Goal: Transaction & Acquisition: Download file/media

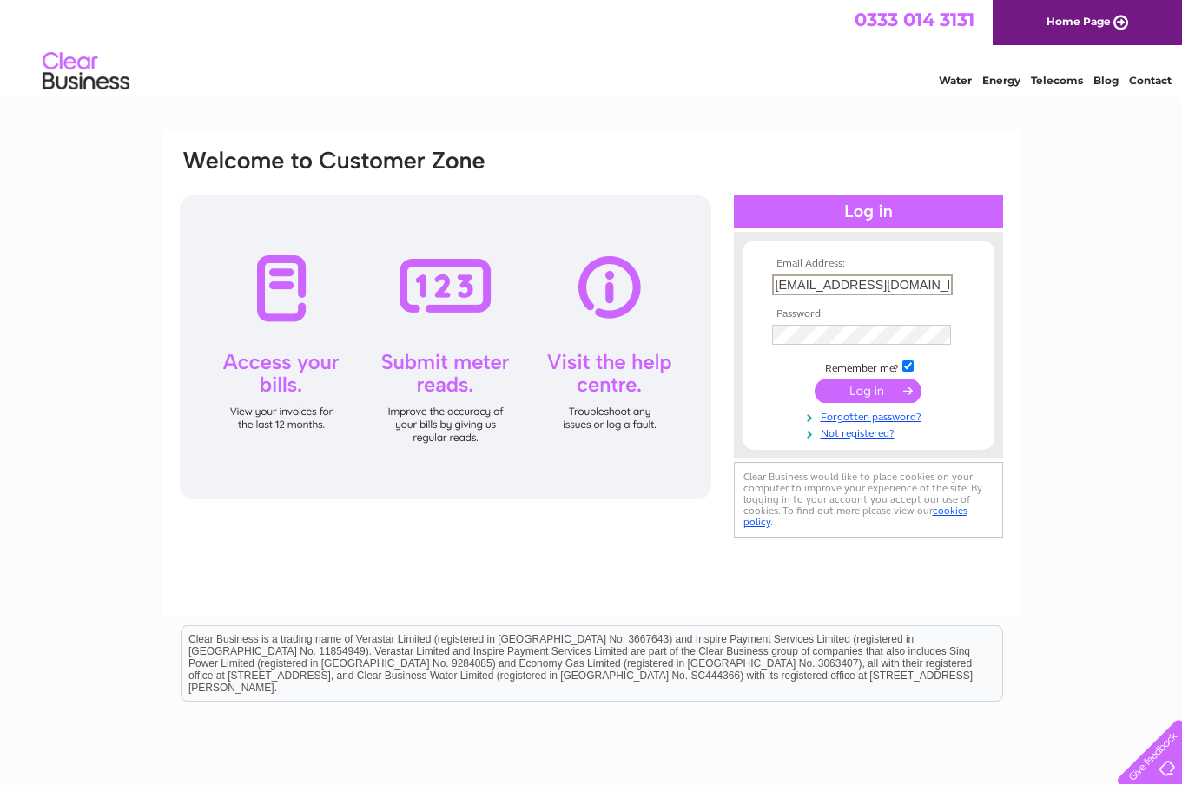
type input "kamalahmed1606@yahoo.com"
click at [867, 389] on input "submit" at bounding box center [867, 391] width 107 height 24
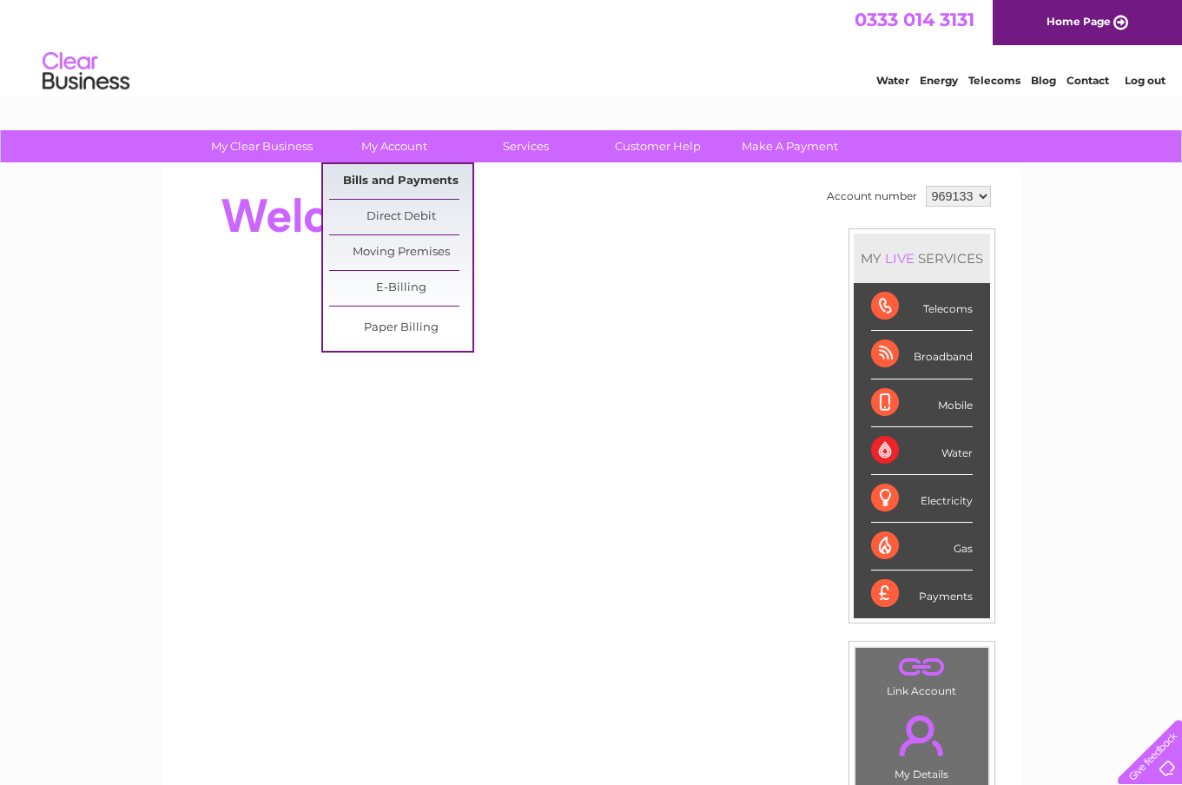
click at [405, 175] on link "Bills and Payments" at bounding box center [400, 181] width 143 height 35
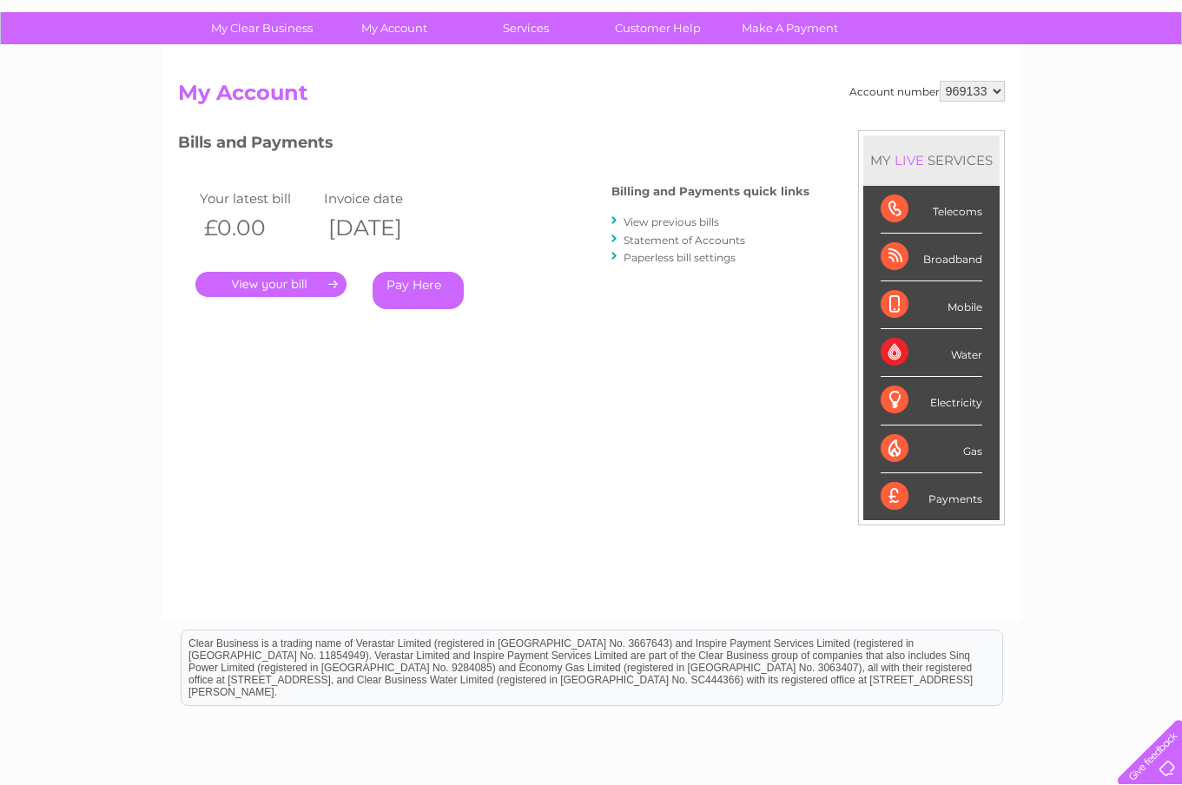
scroll to position [82, 0]
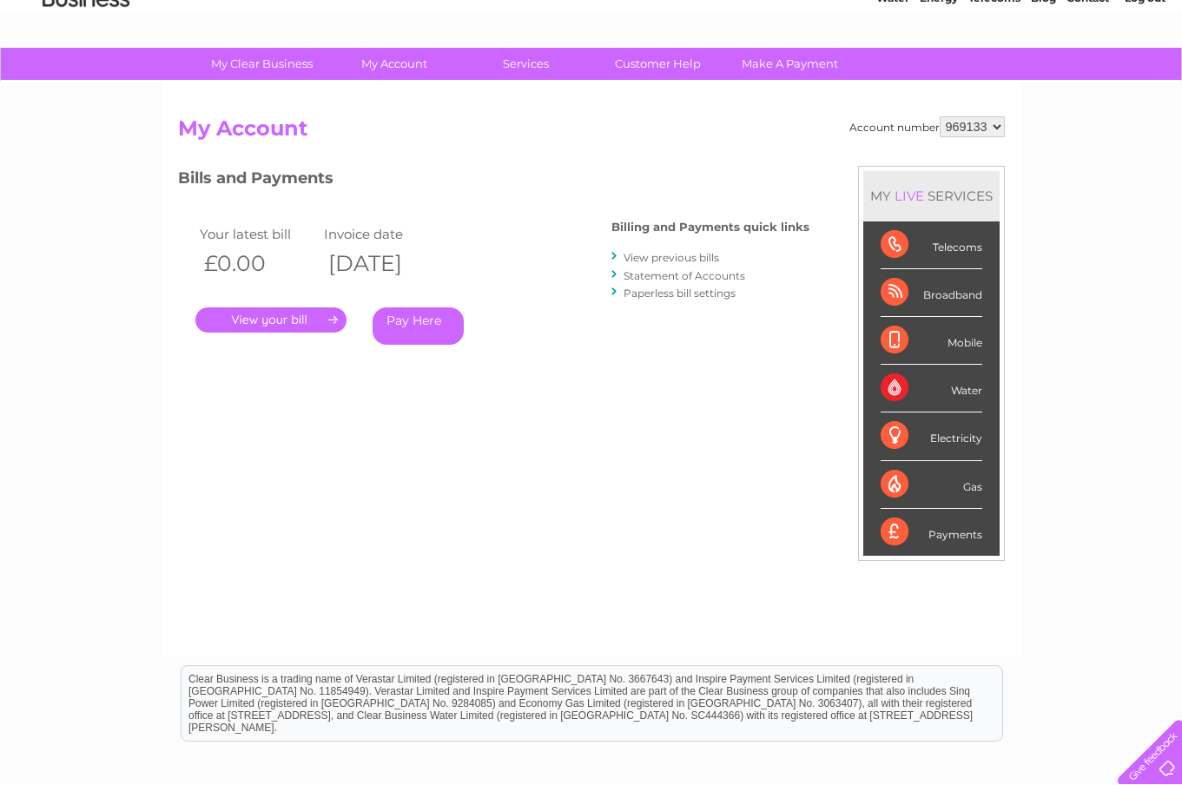
click at [704, 251] on link "View previous bills" at bounding box center [671, 257] width 96 height 13
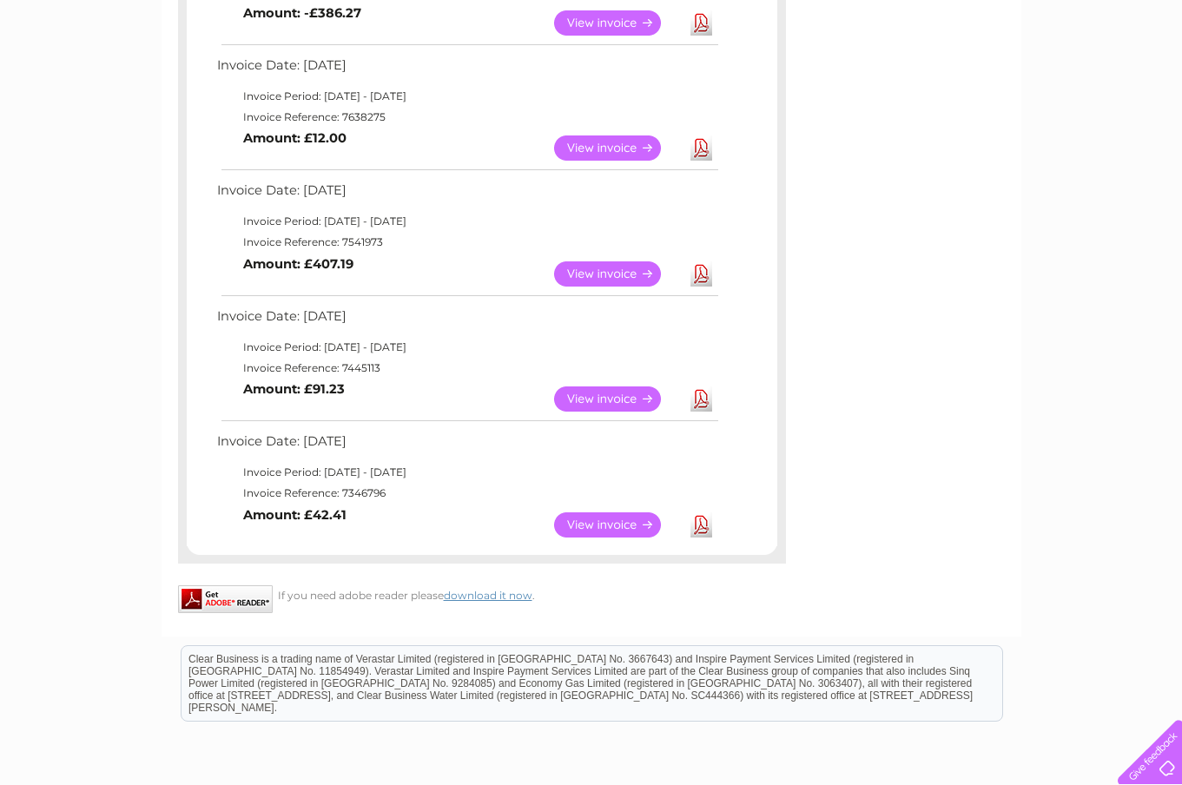
scroll to position [7, 0]
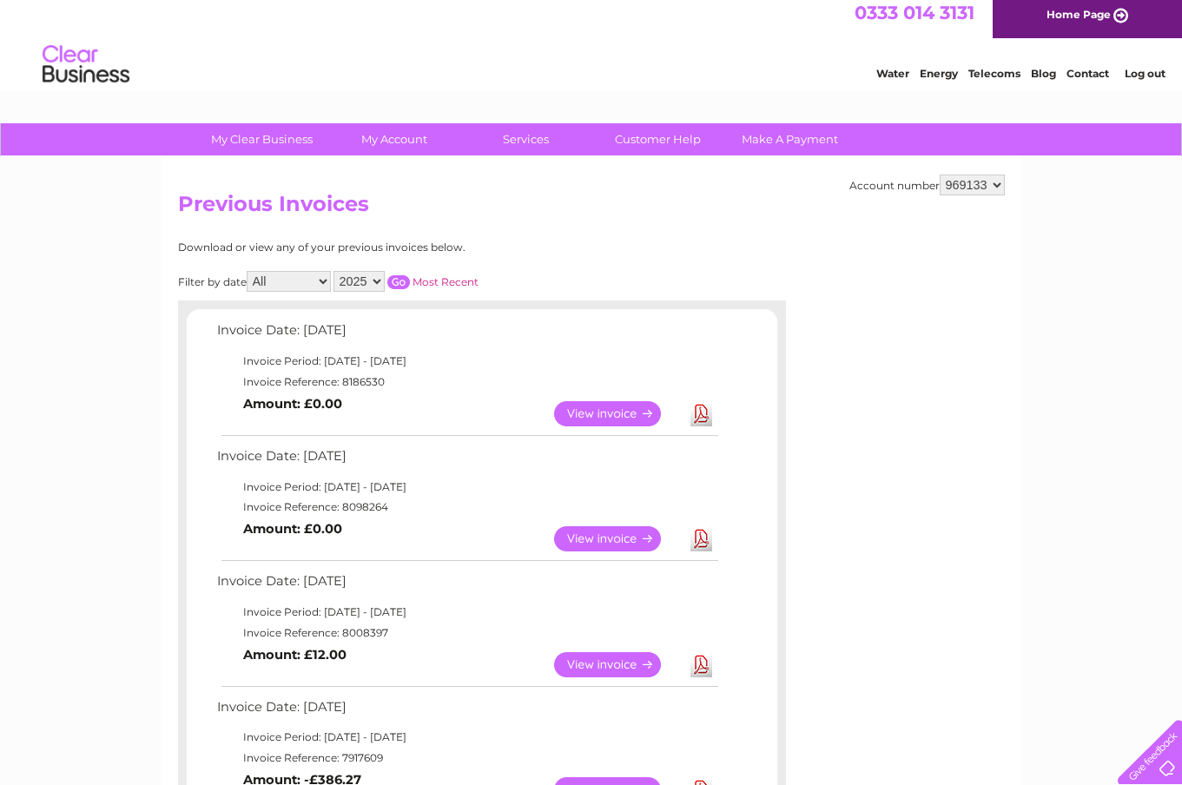
select select "2024"
click at [410, 276] on input "button" at bounding box center [398, 282] width 23 height 14
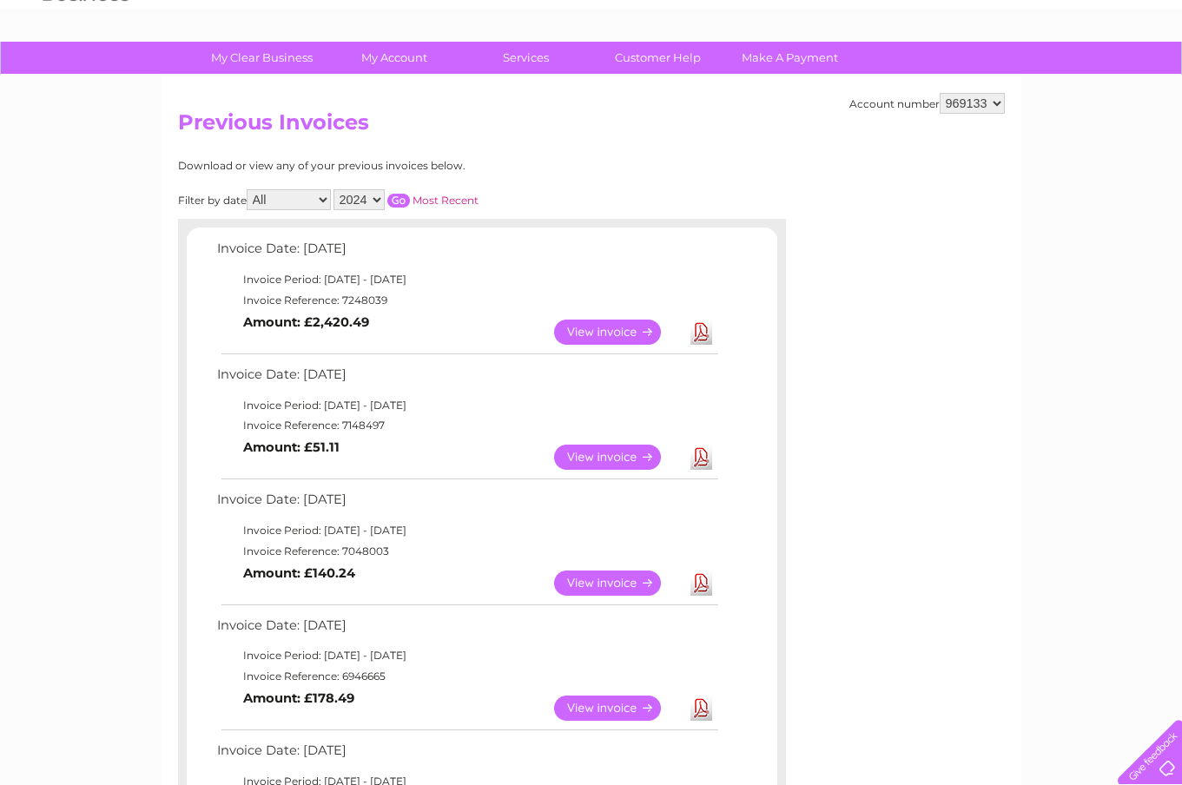
scroll to position [89, 0]
click at [698, 445] on link "Download" at bounding box center [701, 456] width 22 height 25
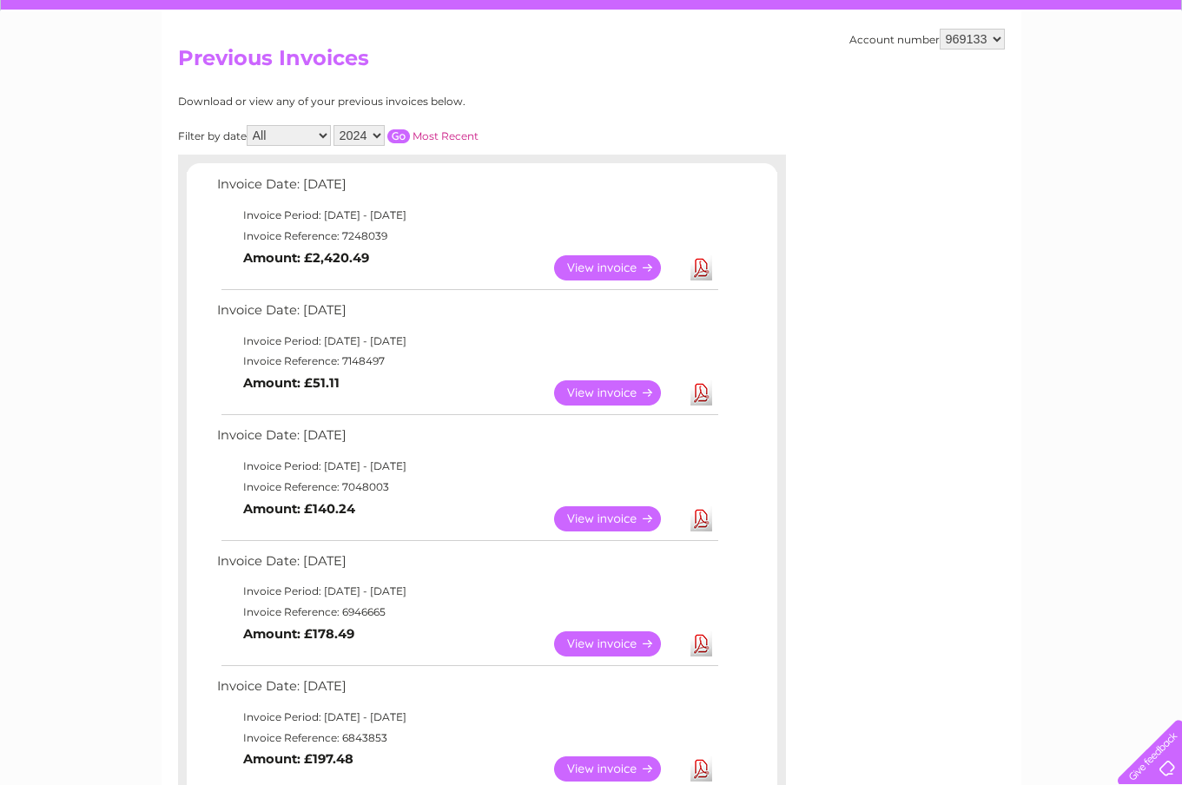
scroll to position [154, 0]
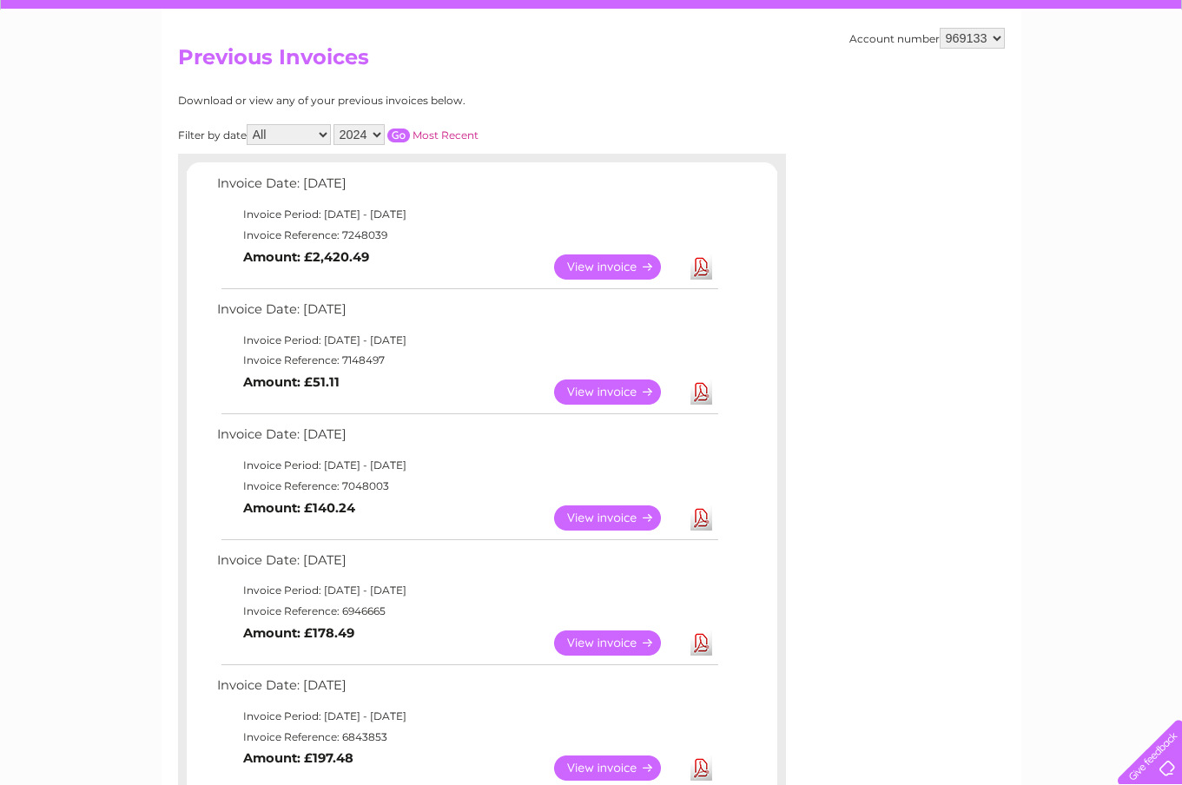
click at [699, 509] on link "Download" at bounding box center [701, 517] width 22 height 25
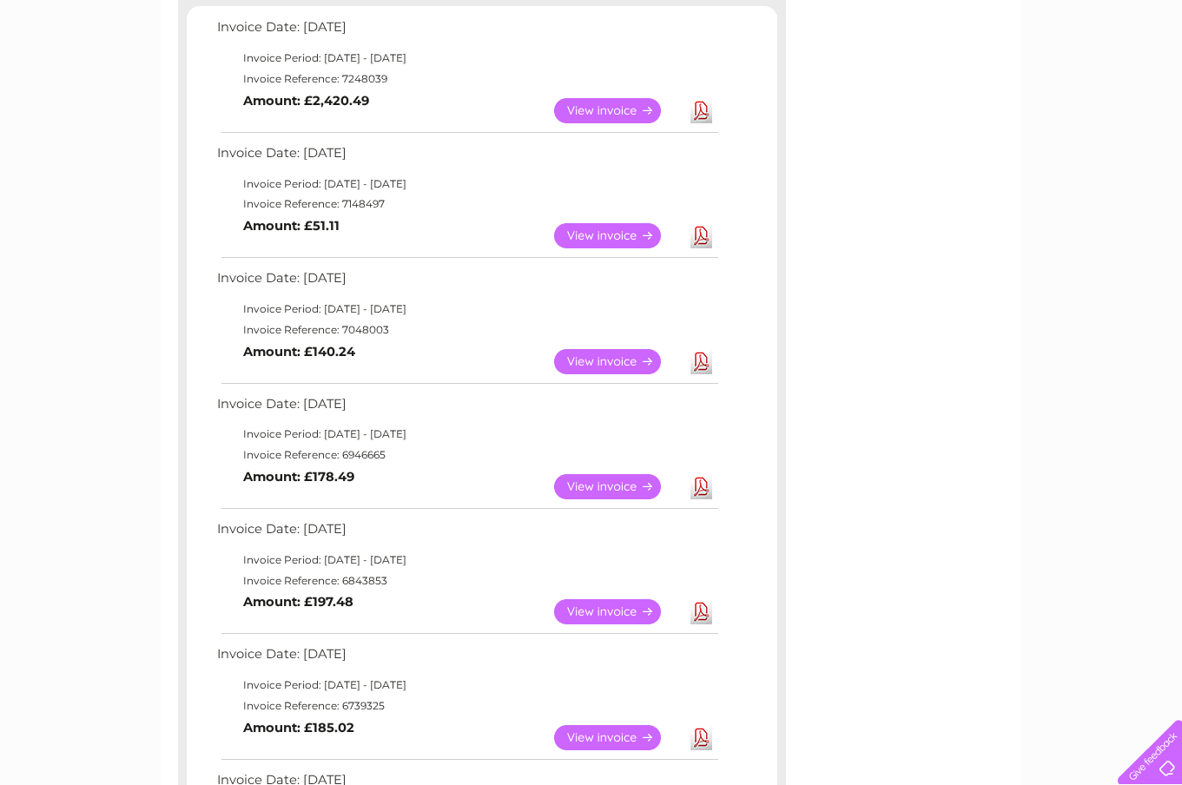
scroll to position [356, 0]
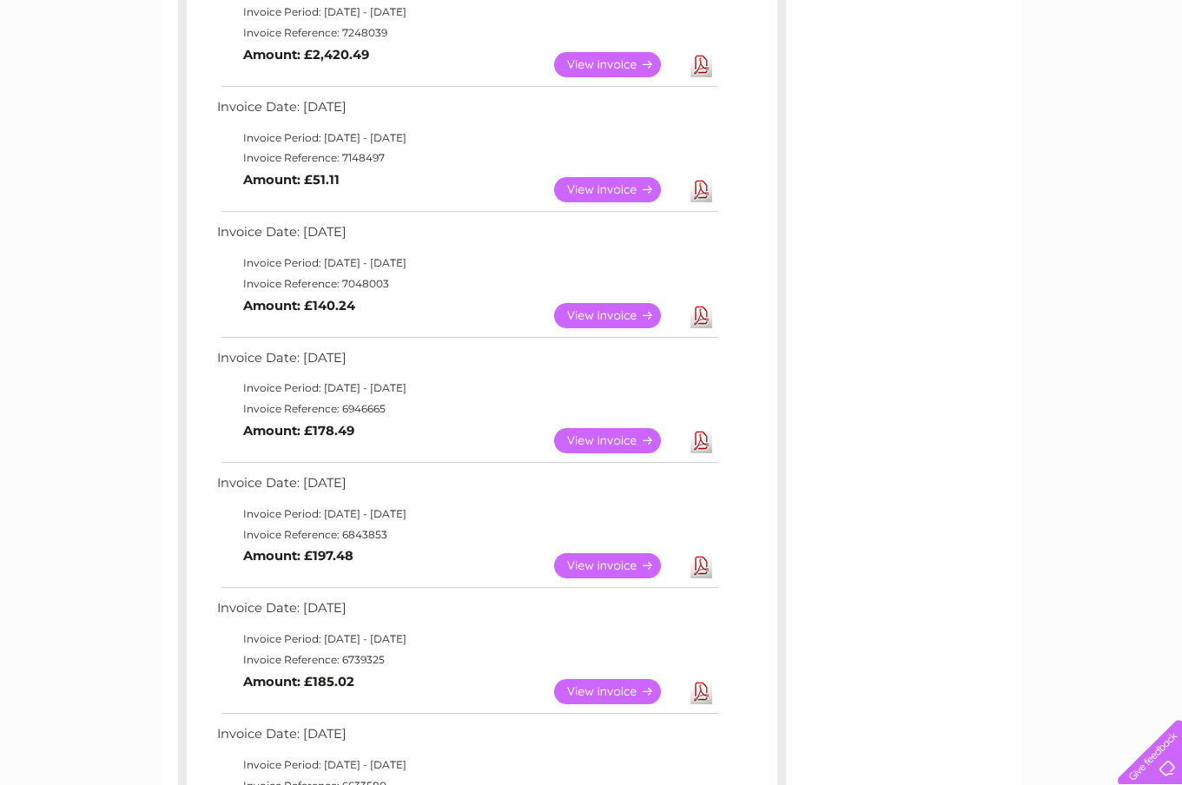
click at [688, 438] on td "Download" at bounding box center [701, 441] width 30 height 34
click at [696, 431] on link "Download" at bounding box center [701, 440] width 22 height 25
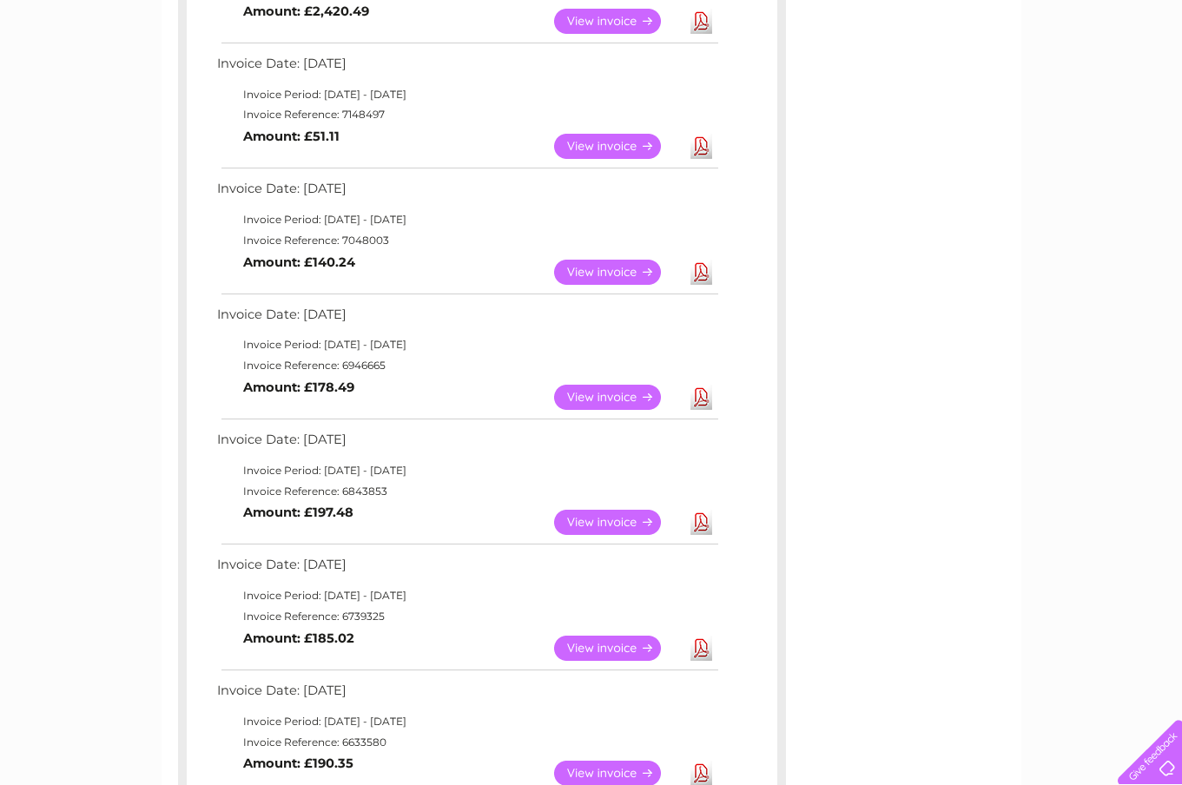
scroll to position [432, 0]
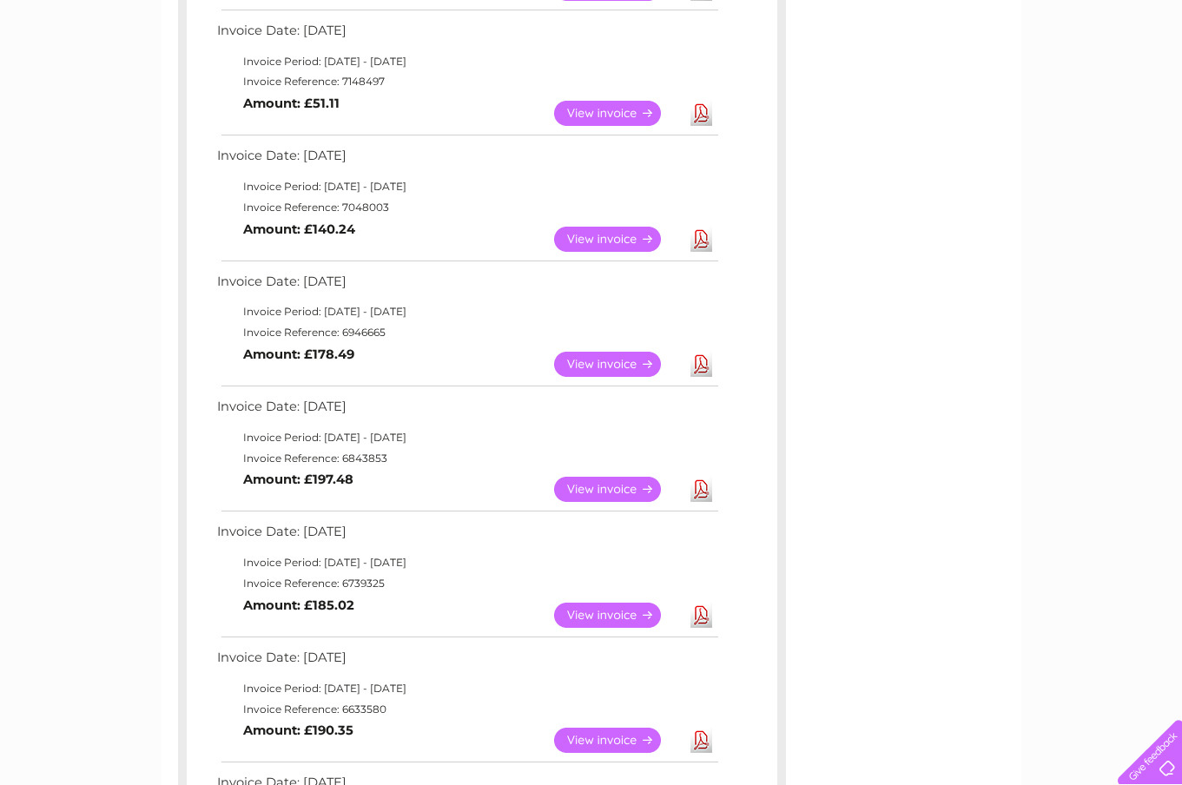
click at [618, 479] on link "View" at bounding box center [618, 489] width 128 height 25
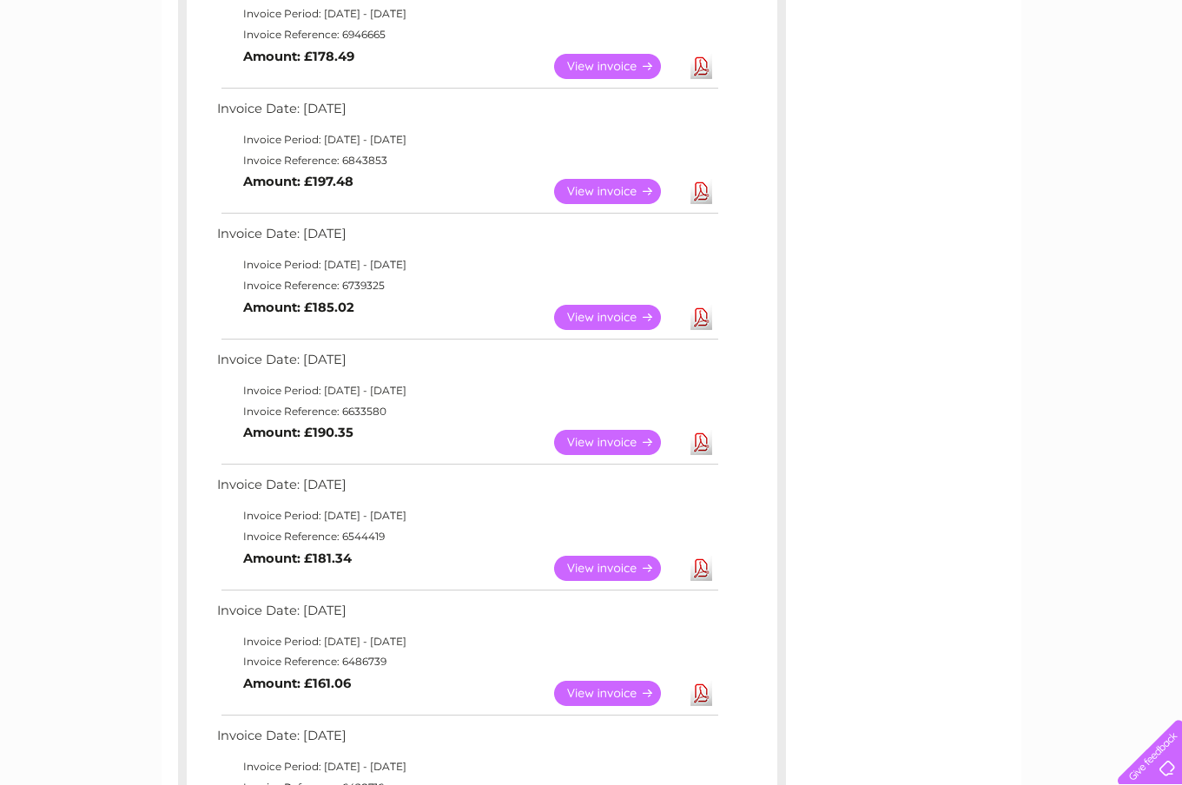
scroll to position [761, 0]
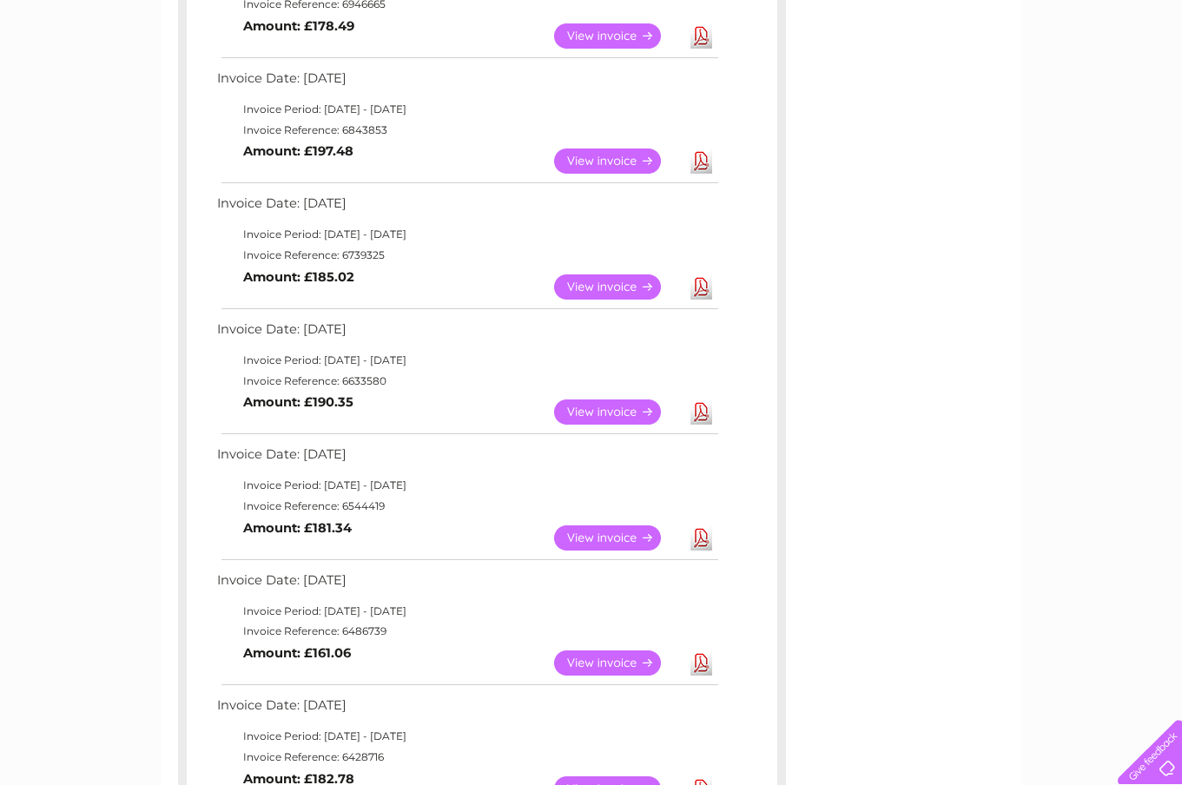
click at [695, 274] on link "Download" at bounding box center [701, 286] width 22 height 25
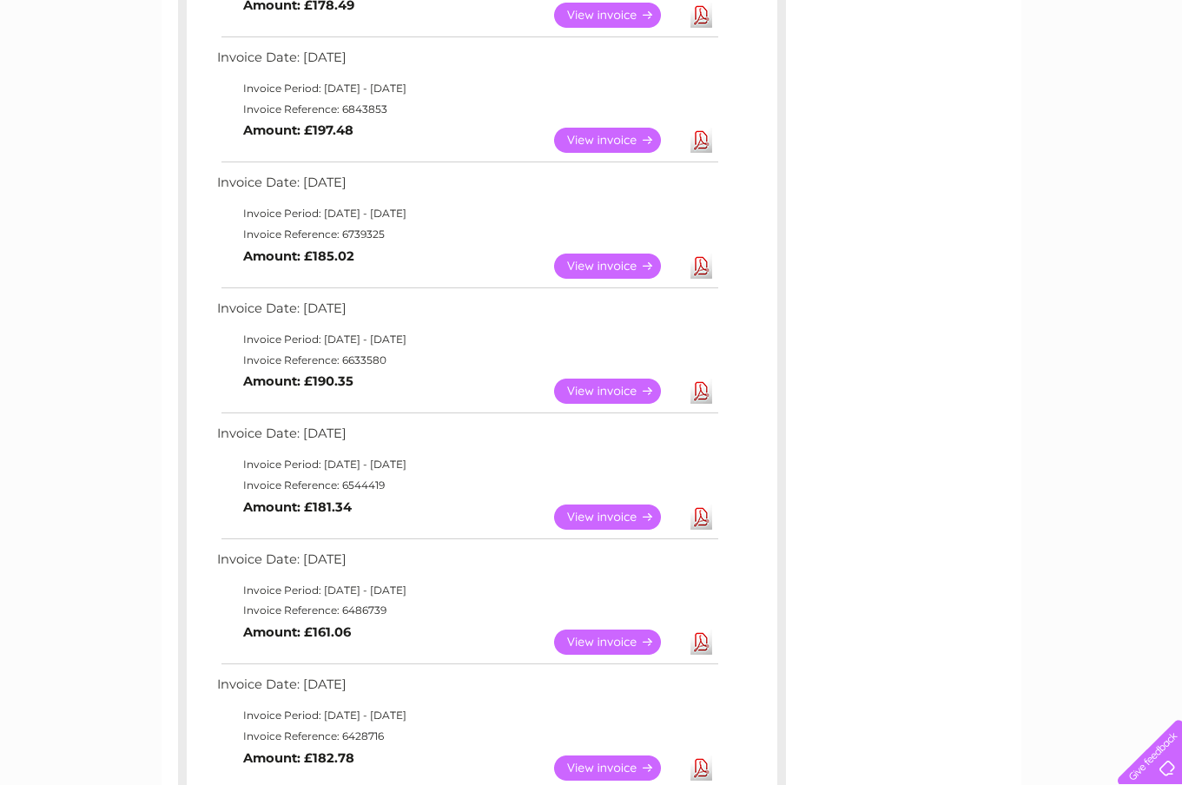
scroll to position [778, 0]
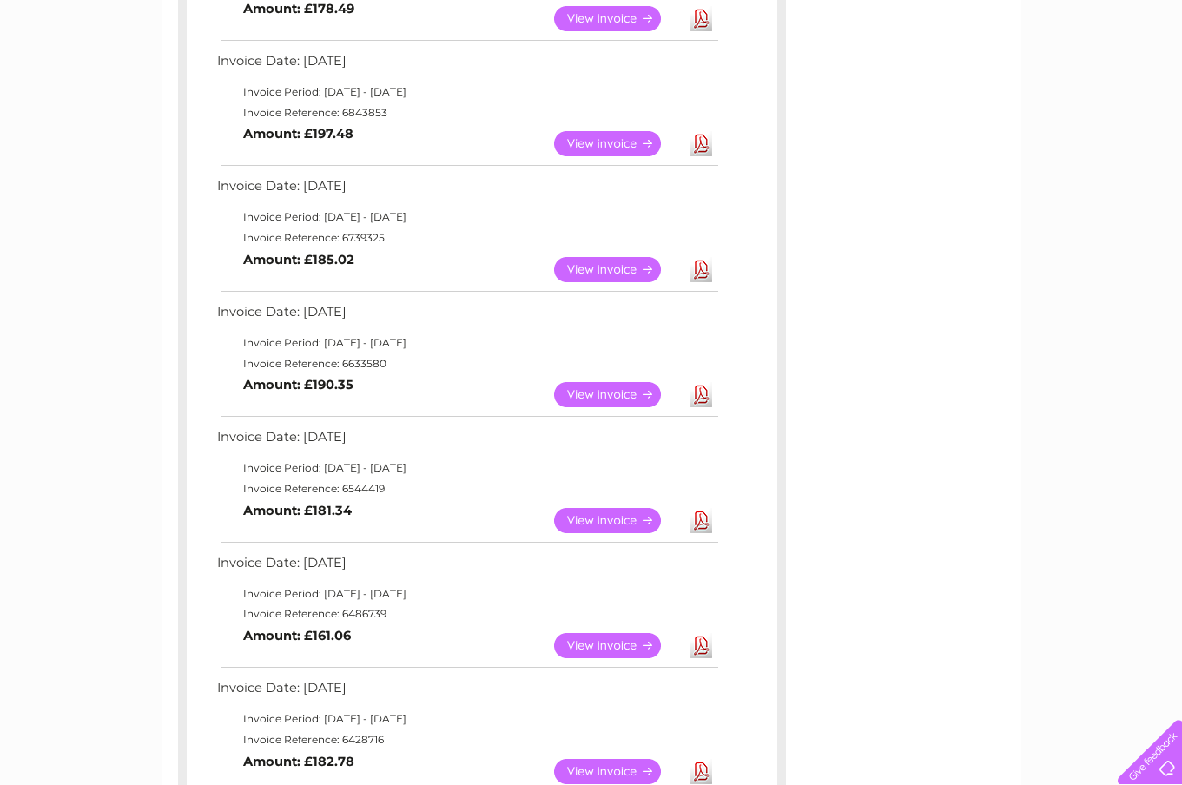
click at [851, 111] on div "Account number 969133 Previous Invoices Download or view any of your previous i…" at bounding box center [592, 259] width 860 height 1747
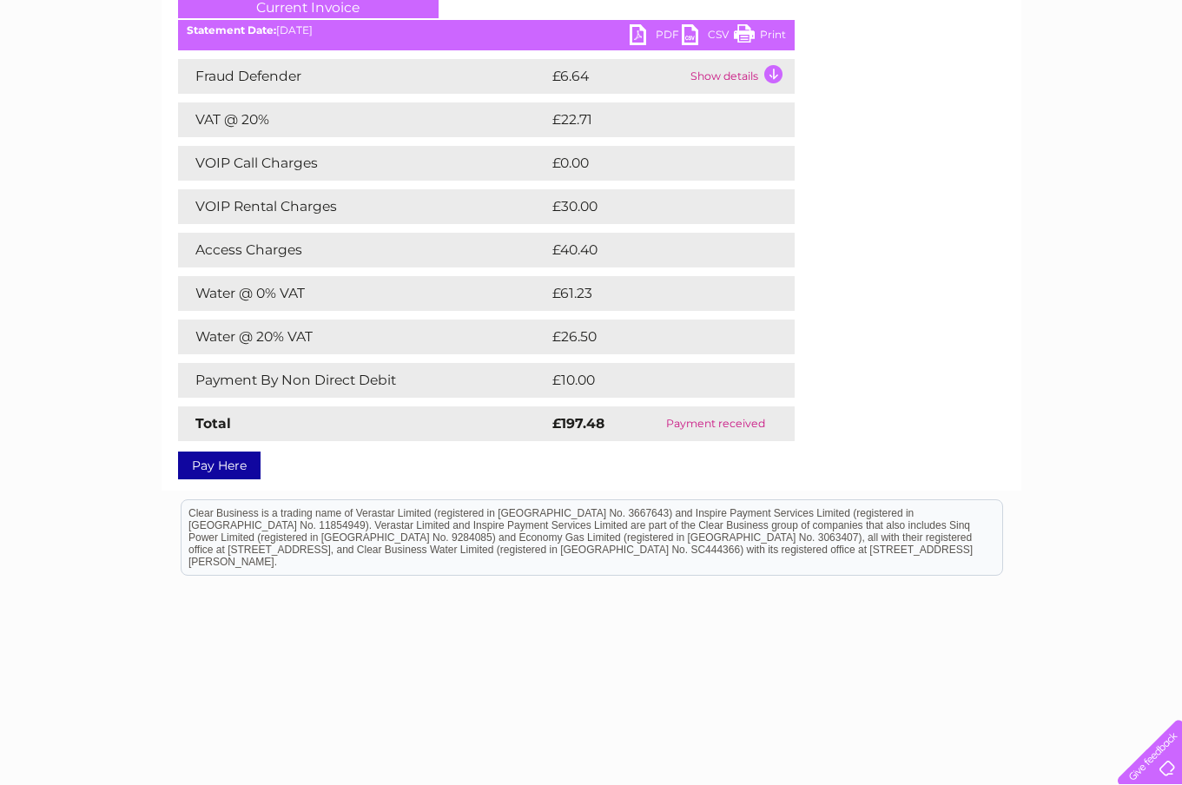
scroll to position [246, 0]
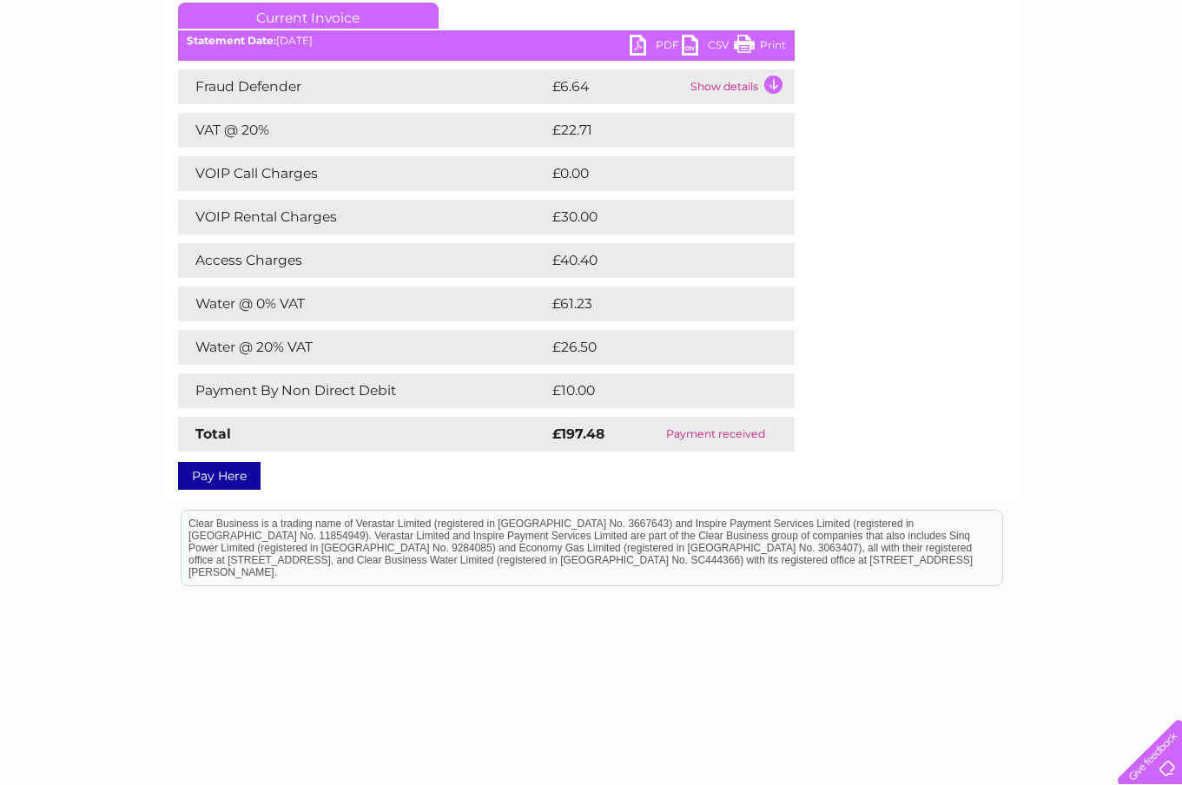
click at [743, 53] on link "Print" at bounding box center [760, 47] width 52 height 25
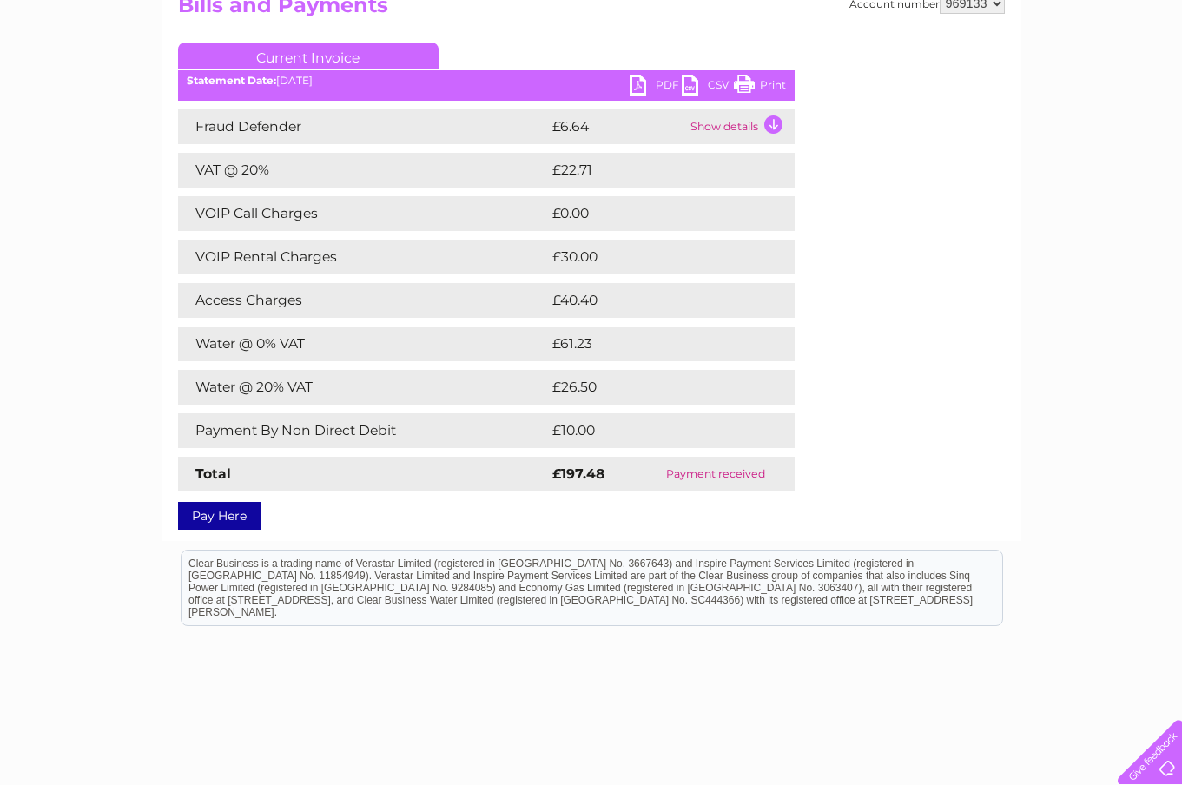
scroll to position [175, 0]
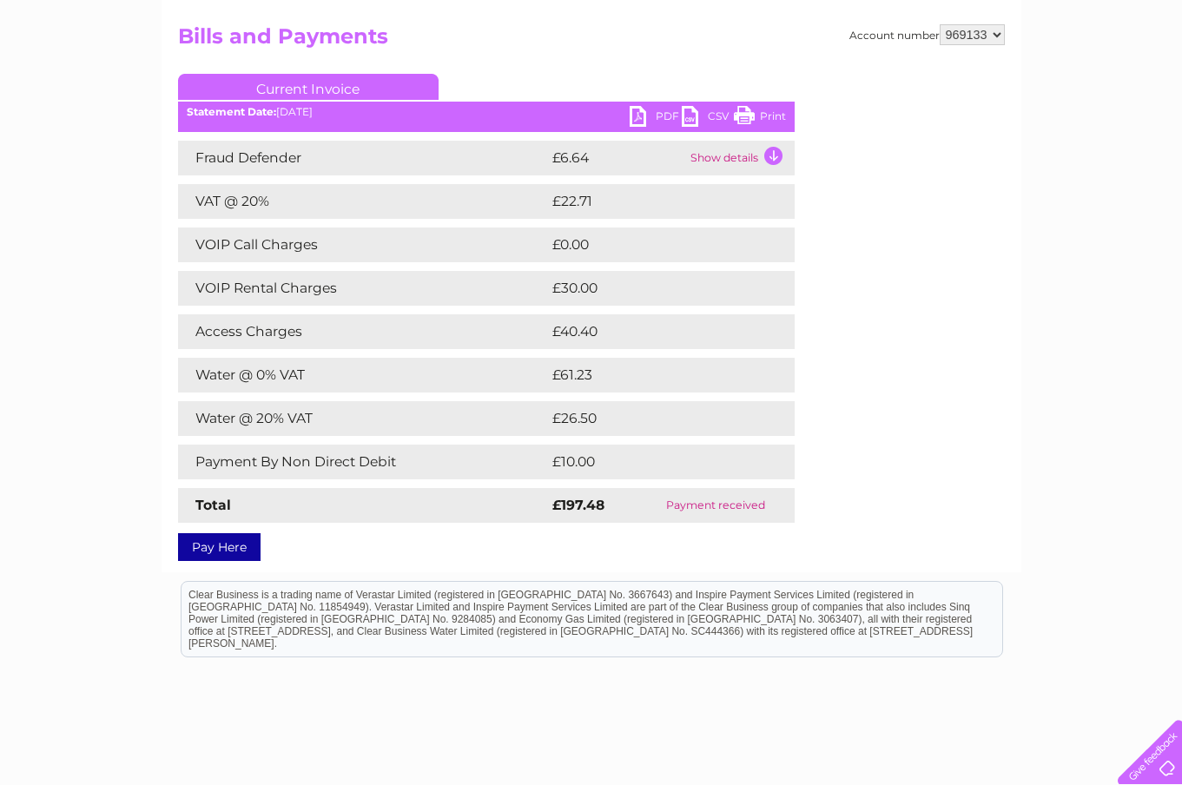
click at [774, 162] on td "Show details" at bounding box center [740, 158] width 109 height 35
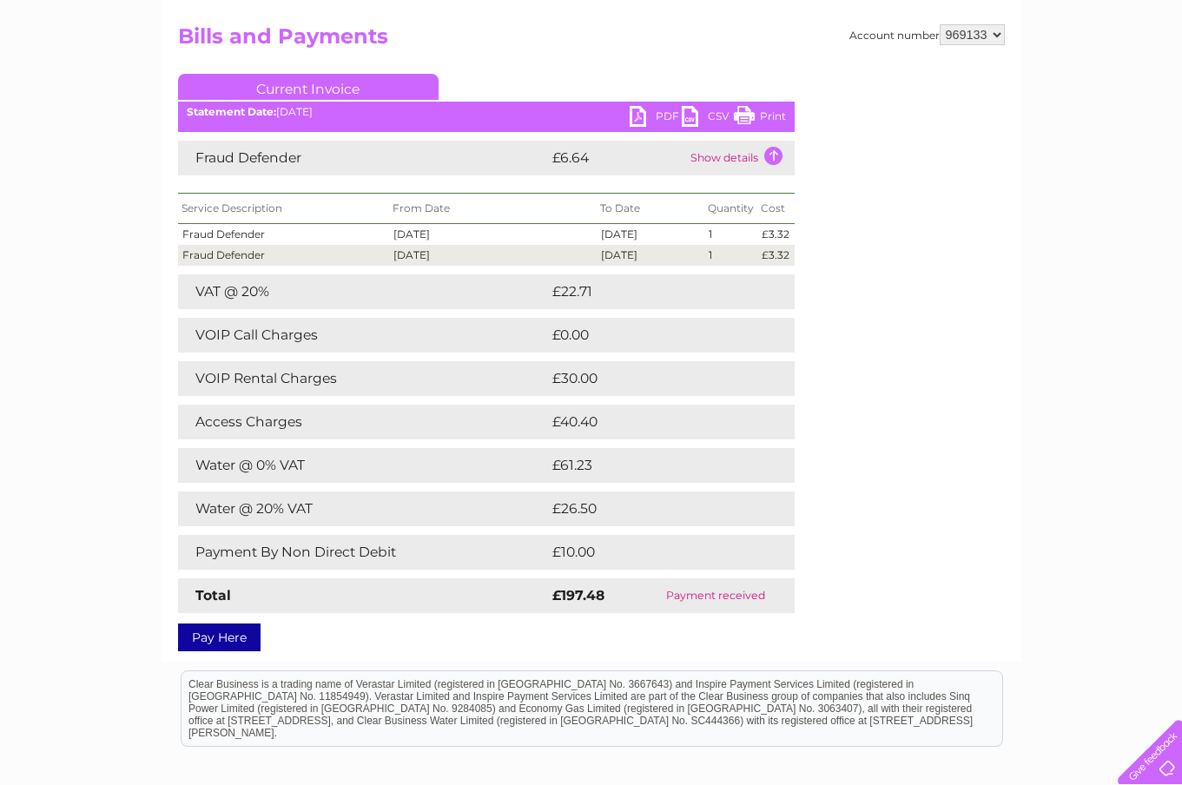
click at [774, 162] on td "Show details" at bounding box center [740, 158] width 109 height 35
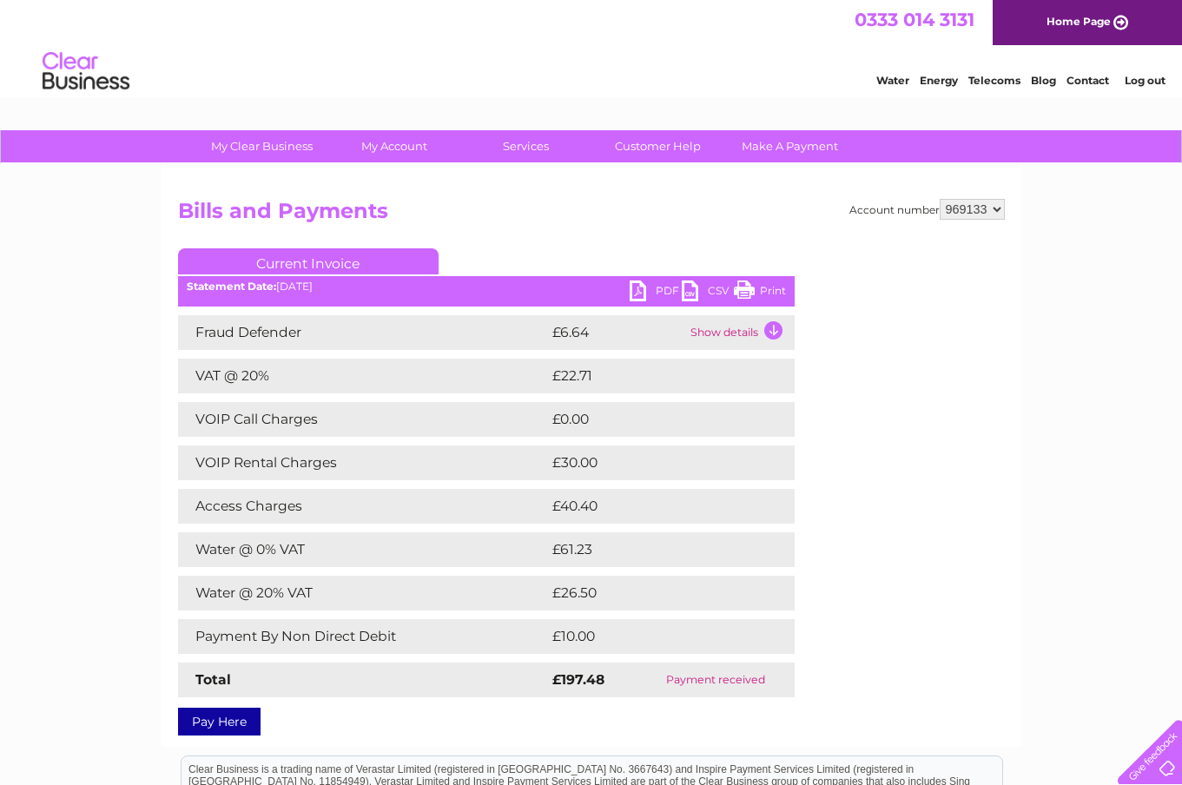
scroll to position [0, 0]
click at [650, 286] on link "PDF" at bounding box center [656, 292] width 52 height 25
